Goal: Transaction & Acquisition: Purchase product/service

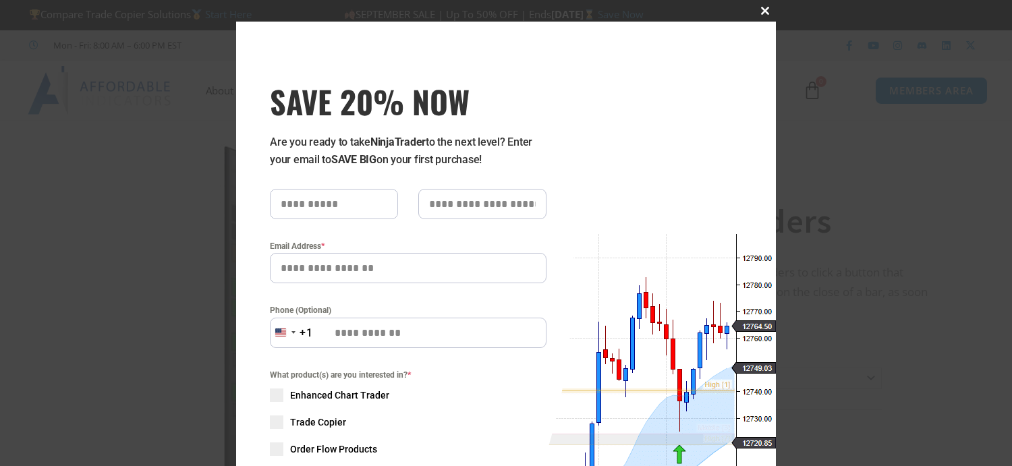
drag, startPoint x: 758, startPoint y: 6, endPoint x: 744, endPoint y: 18, distance: 18.7
click at [758, 6] on button "Close this module" at bounding box center [765, 11] width 22 height 22
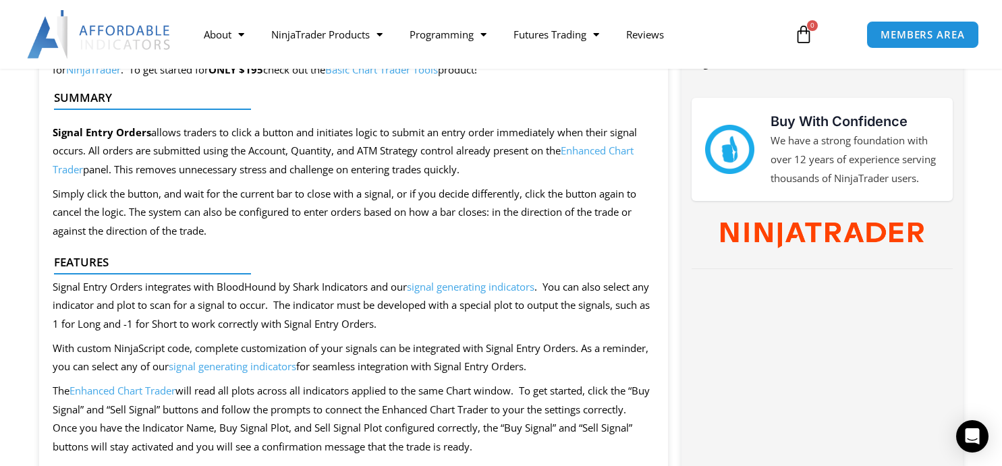
scroll to position [675, 0]
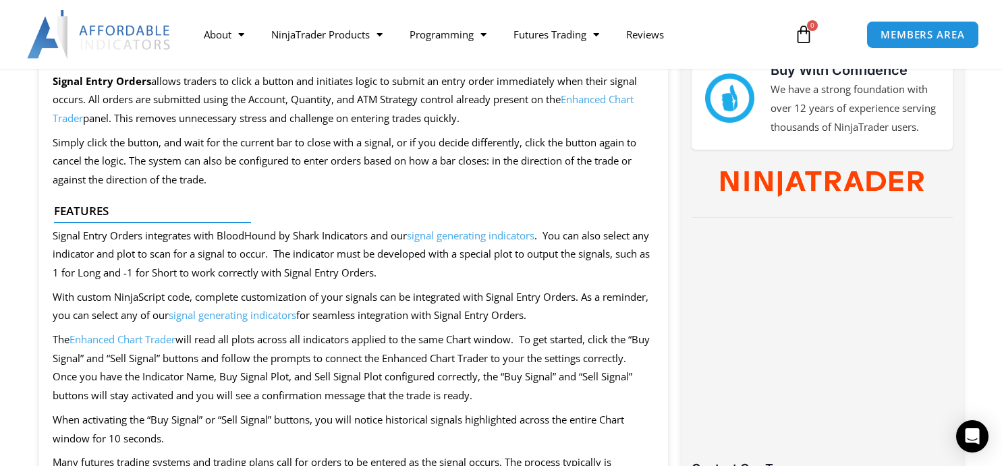
click at [268, 313] on link "signal generating indicators" at bounding box center [233, 314] width 128 height 13
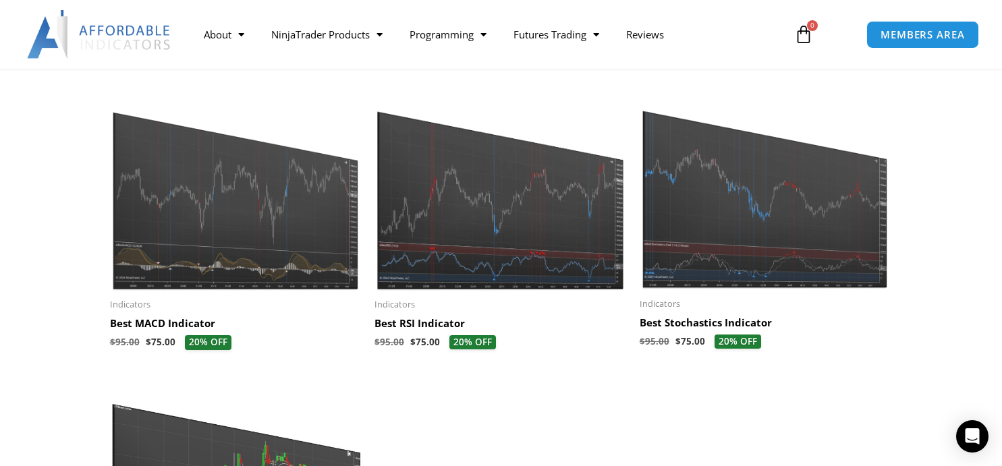
scroll to position [607, 0]
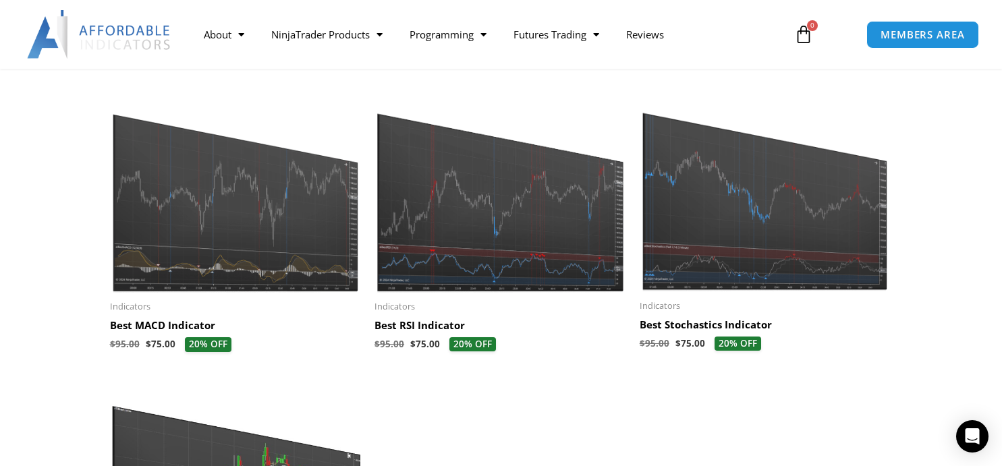
click at [714, 235] on img at bounding box center [766, 191] width 252 height 201
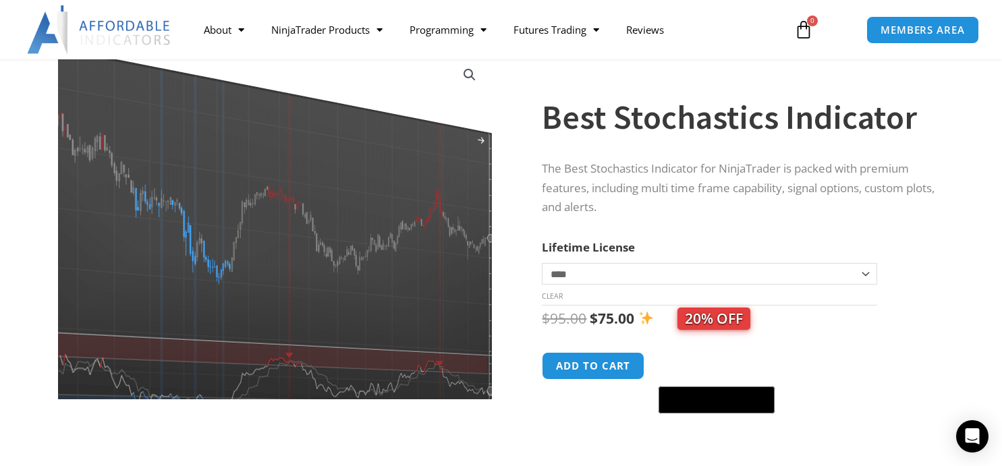
scroll to position [67, 0]
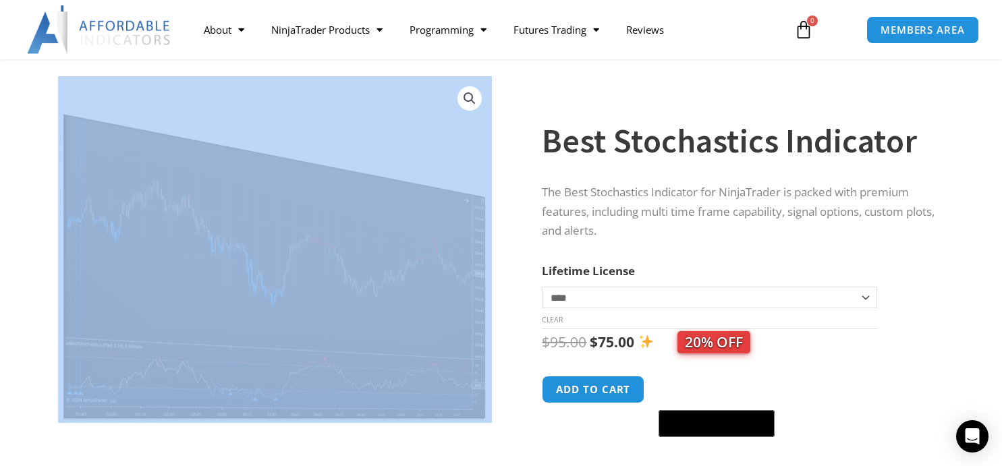
drag, startPoint x: 499, startPoint y: 430, endPoint x: 499, endPoint y: 380, distance: 49.9
click at [499, 380] on div "Sale!" at bounding box center [275, 288] width 487 height 445
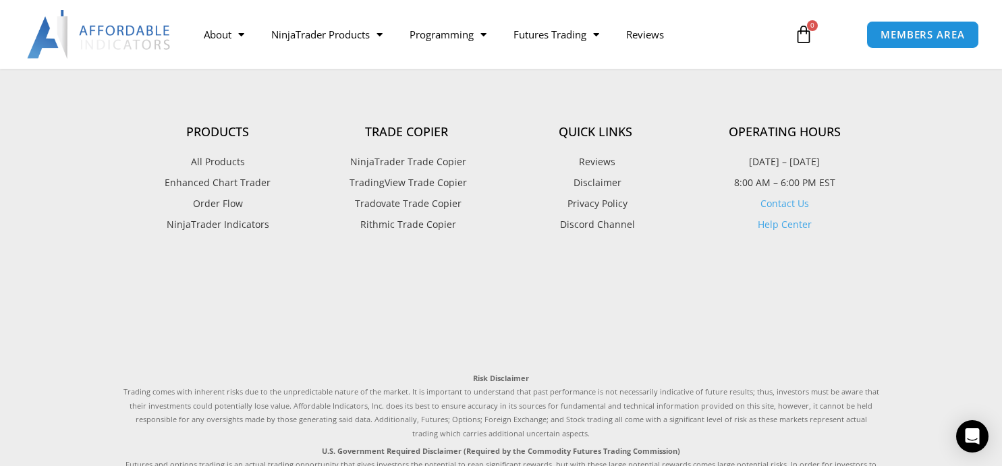
scroll to position [2429, 0]
